Goal: Manage account settings

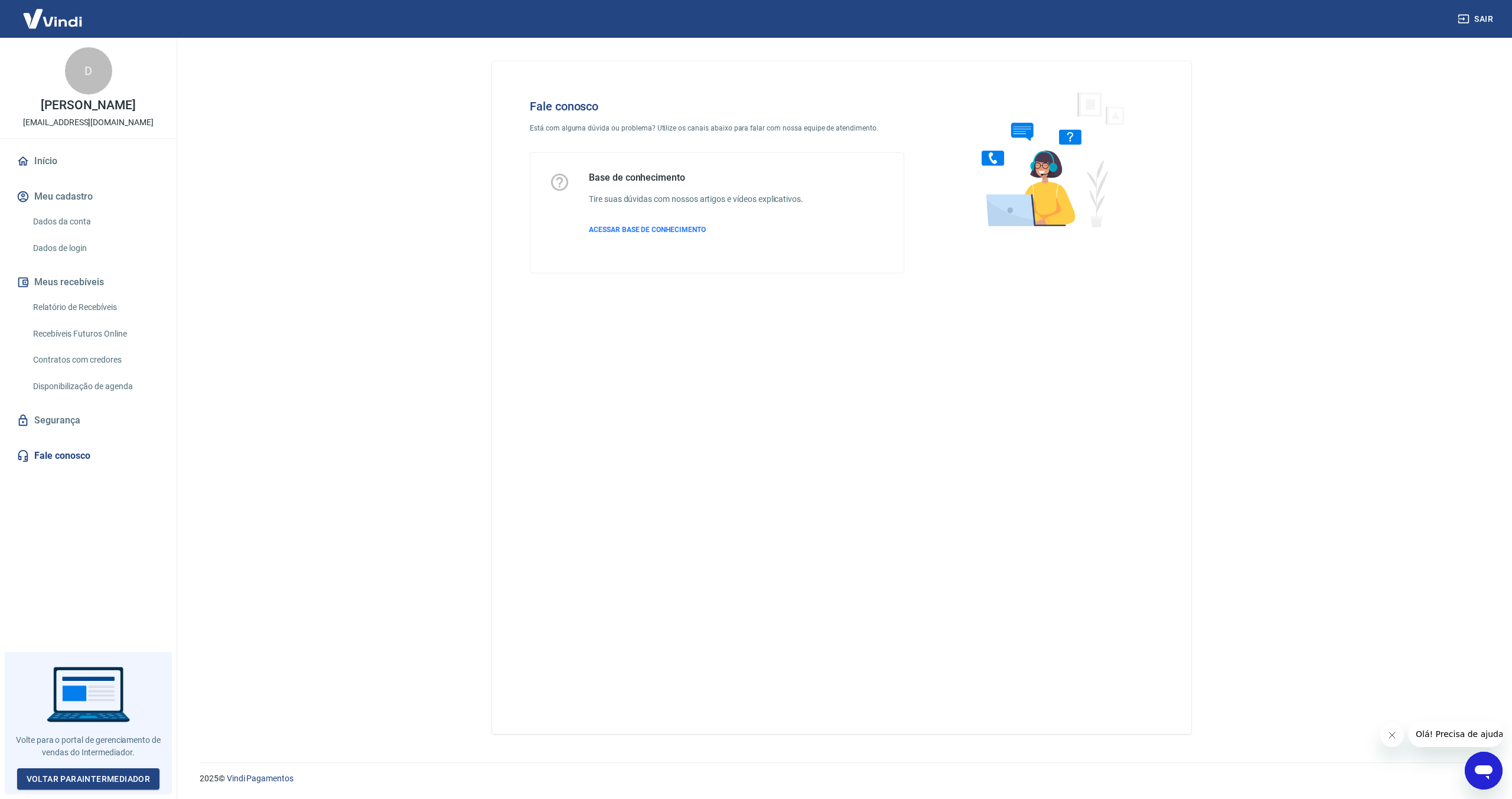
click at [59, 168] on link "Início" at bounding box center [88, 161] width 149 height 26
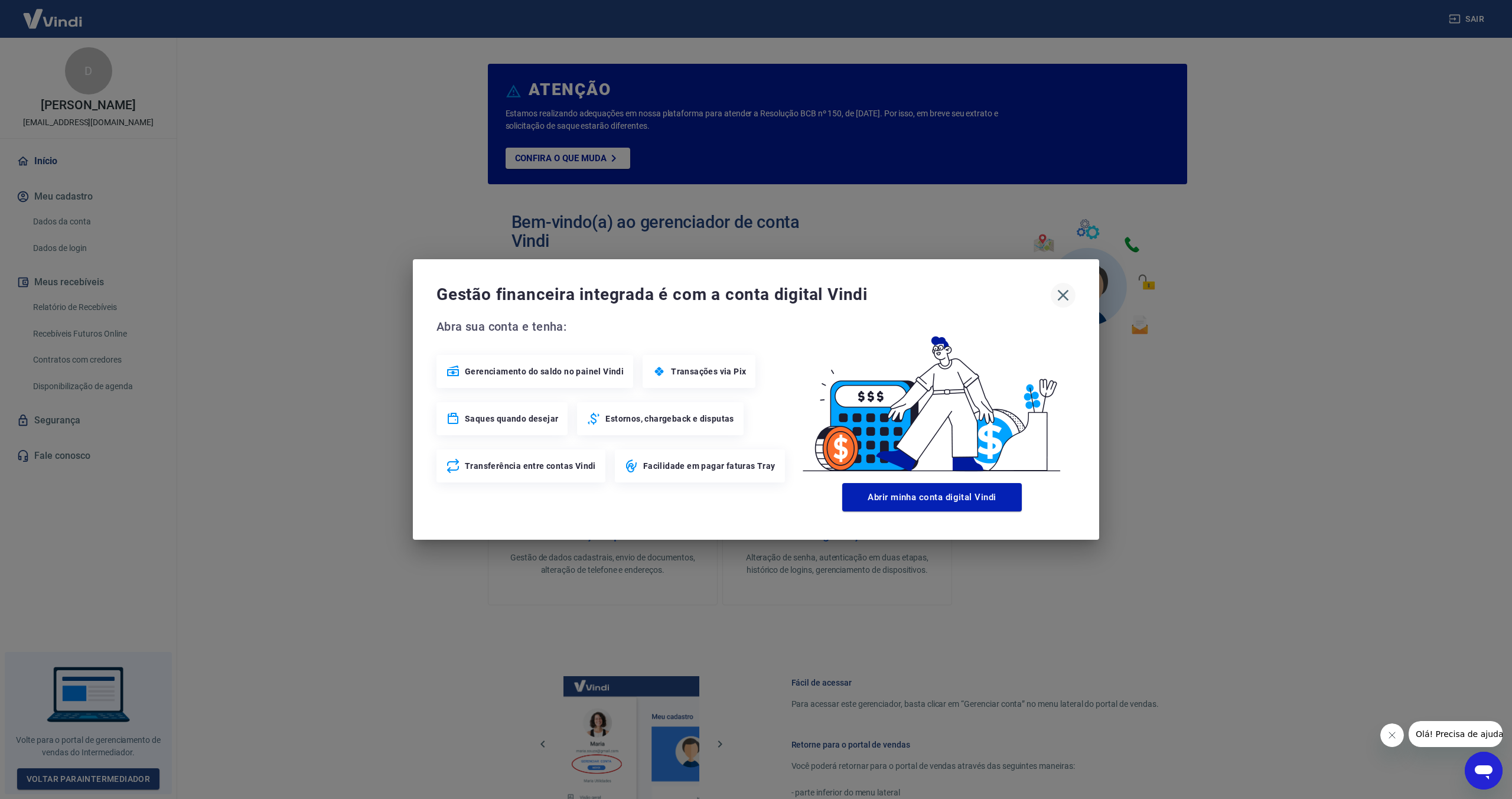
click at [1067, 298] on icon "button" at bounding box center [1063, 295] width 19 height 19
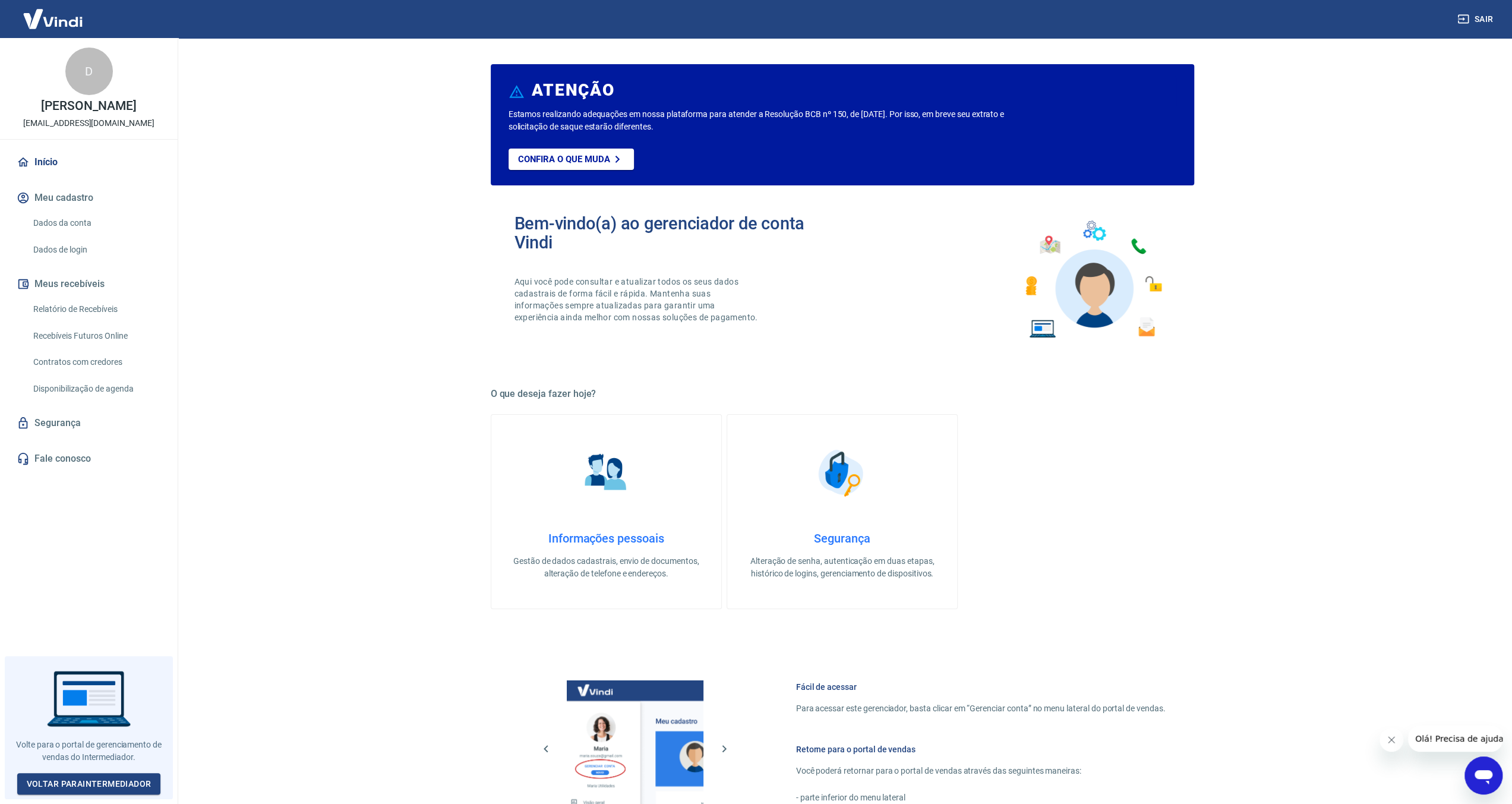
click at [94, 68] on div "D" at bounding box center [89, 71] width 47 height 47
click at [65, 24] on img at bounding box center [53, 19] width 77 height 36
click at [88, 219] on link "Dados da conta" at bounding box center [95, 223] width 135 height 24
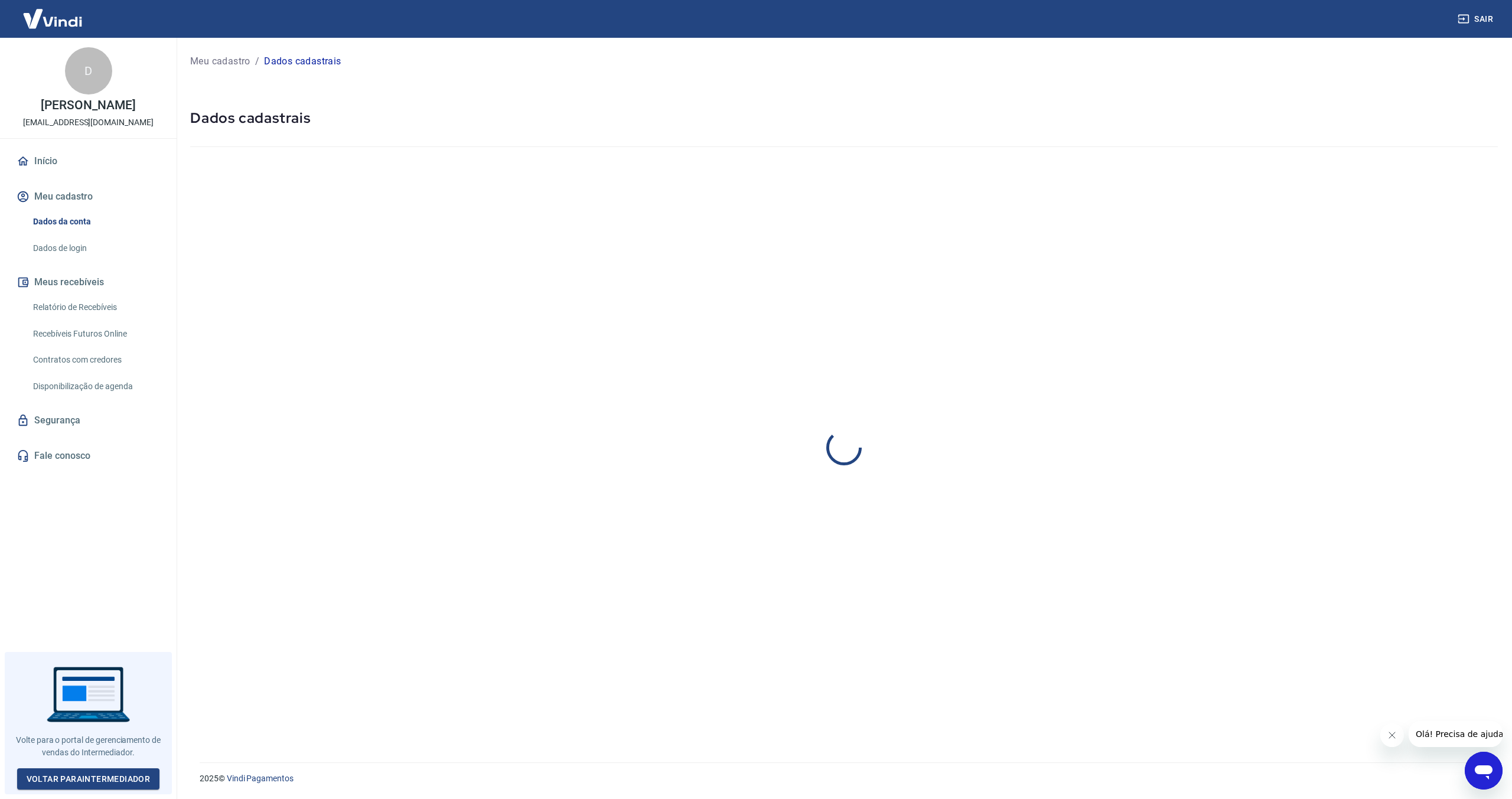
select select "SP"
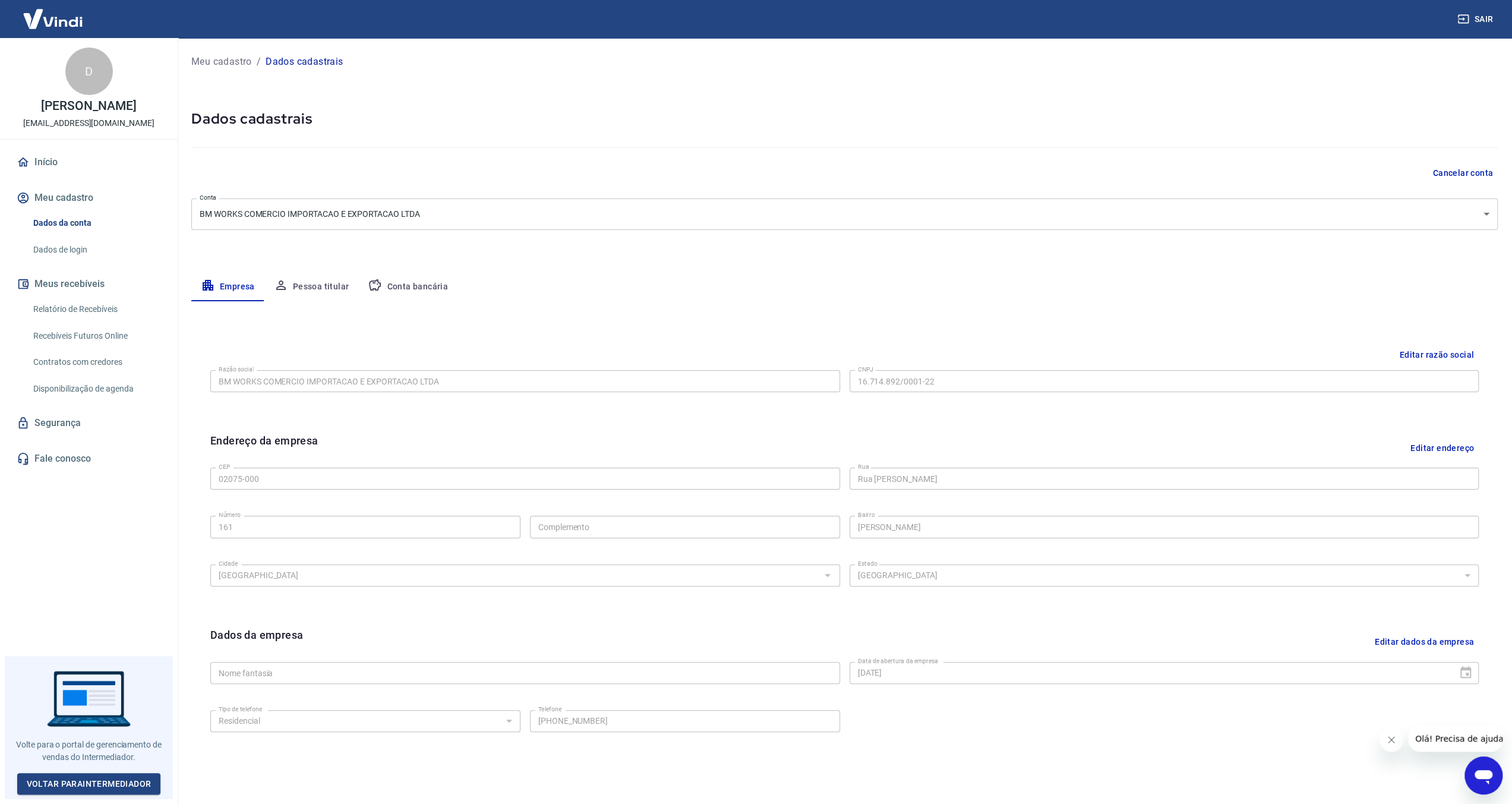
click at [75, 75] on div "D" at bounding box center [89, 71] width 47 height 47
click at [63, 33] on img at bounding box center [53, 19] width 77 height 36
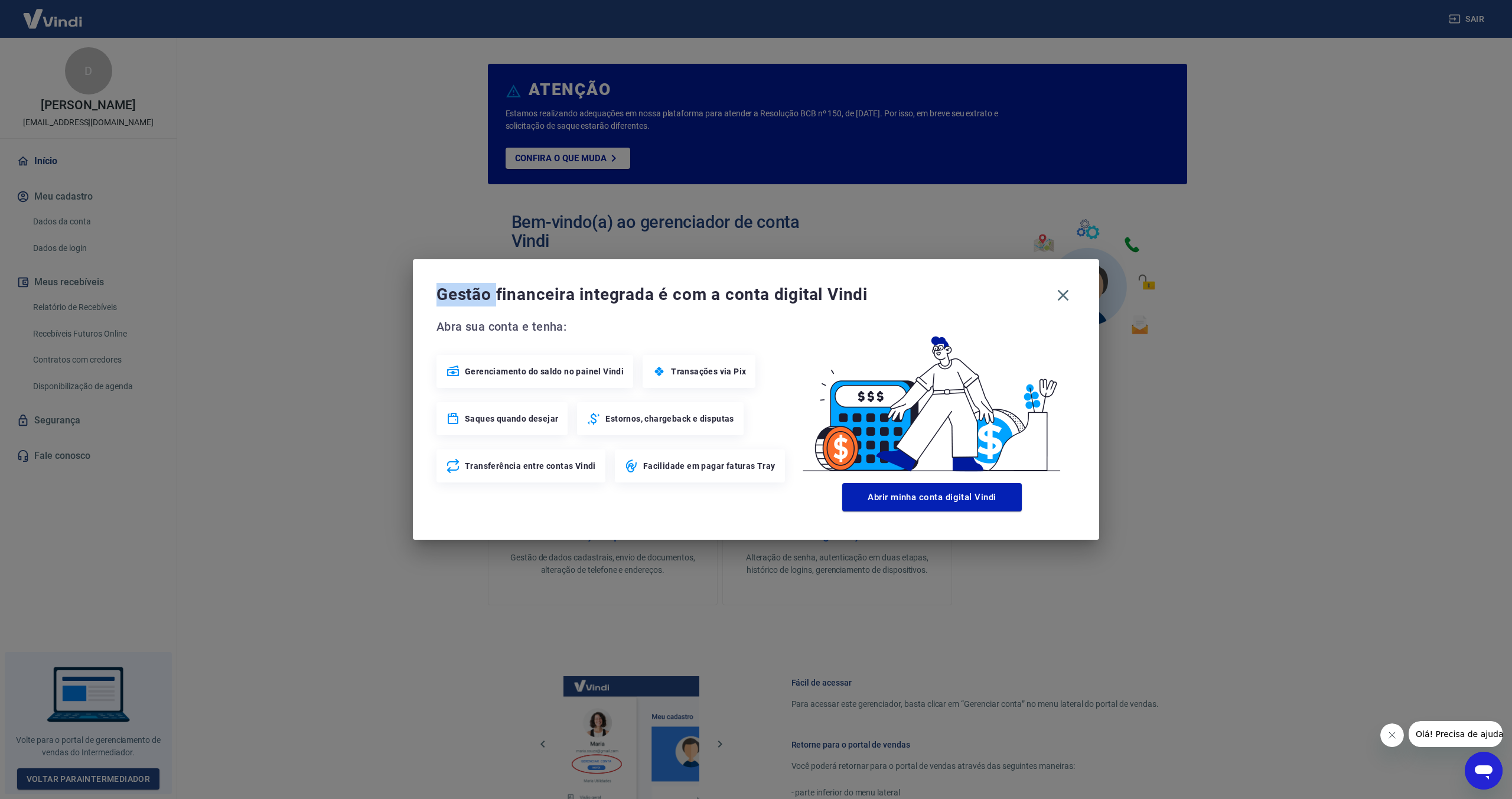
click at [63, 32] on div "Gestão financeira integrada é com a conta digital Vindi Abra sua conta e tenha:…" at bounding box center [756, 399] width 1512 height 799
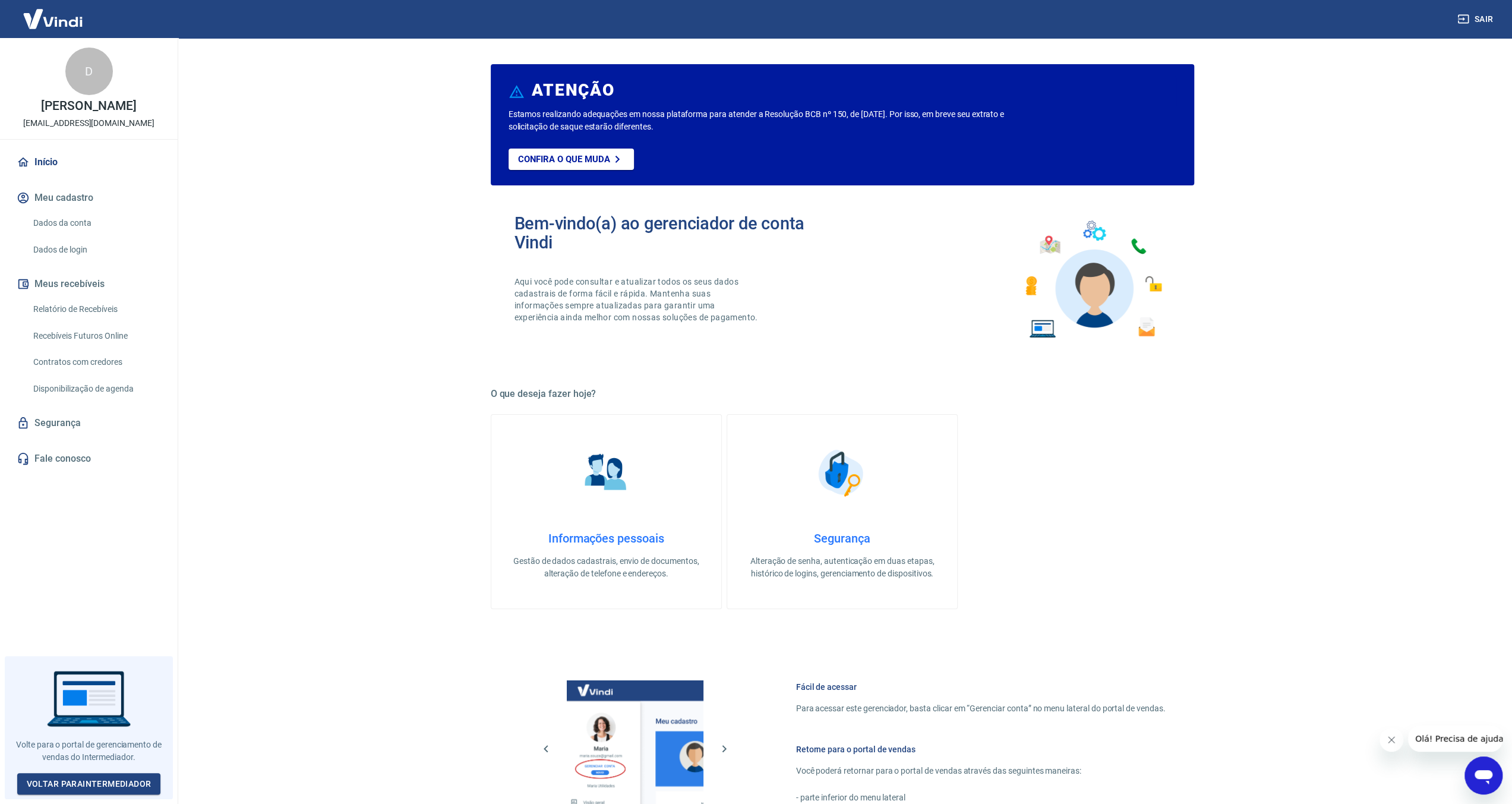
click at [63, 33] on img at bounding box center [53, 19] width 77 height 36
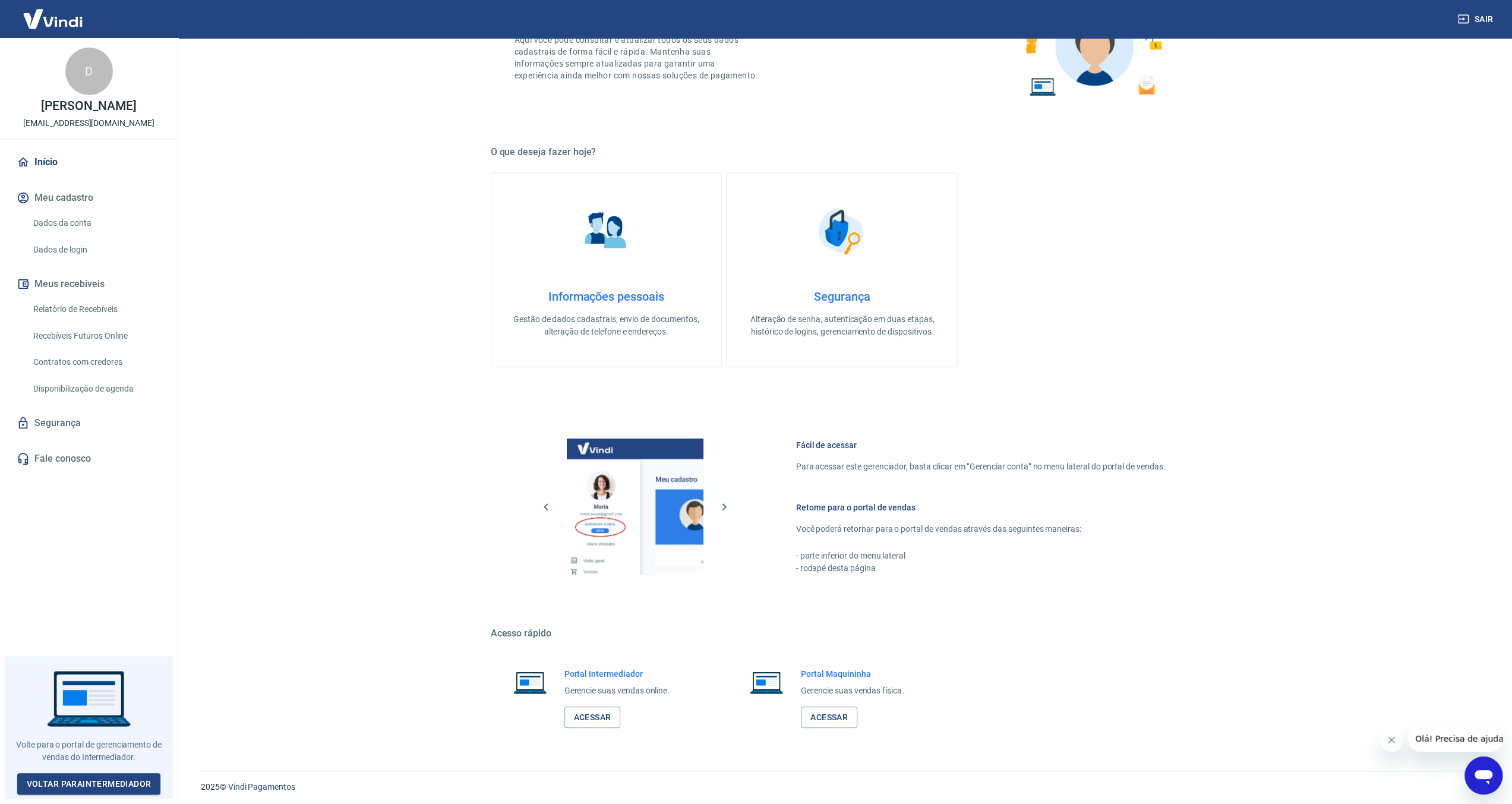
scroll to position [245, 0]
click at [602, 707] on link "Acessar" at bounding box center [592, 715] width 56 height 22
